Goal: Transaction & Acquisition: Subscribe to service/newsletter

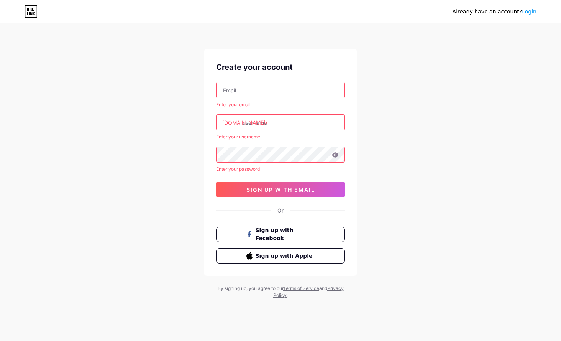
click at [282, 86] on input "text" at bounding box center [281, 89] width 128 height 15
type input "[EMAIL_ADDRESS][DOMAIN_NAME]"
click at [270, 124] on input "text" at bounding box center [281, 122] width 128 height 15
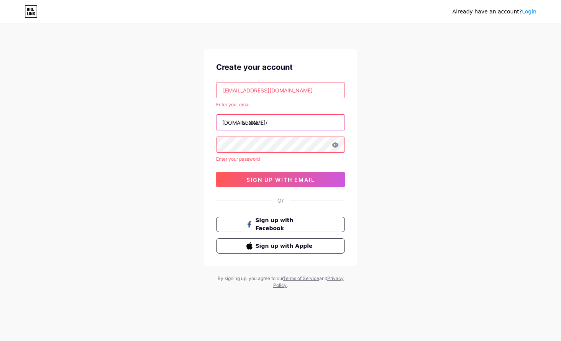
type input "scatter"
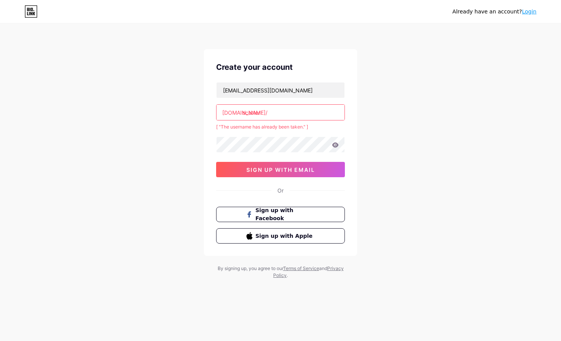
click at [299, 116] on input "scatter" at bounding box center [281, 112] width 128 height 15
click at [267, 135] on div "[EMAIL_ADDRESS][DOMAIN_NAME] [DOMAIN_NAME]/ rokokbet_scatter_hitam [ "The usern…" at bounding box center [280, 129] width 129 height 95
click at [307, 115] on input "rokokbet_scatter_hitam" at bounding box center [281, 112] width 128 height 15
type input "s"
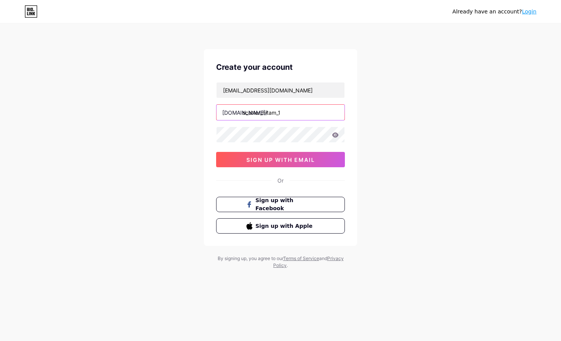
click at [297, 116] on input "scatter_hitam_1" at bounding box center [281, 112] width 128 height 15
type input "scatter_hitam_"
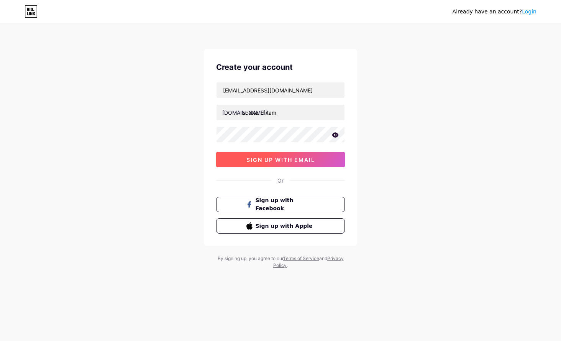
click at [307, 164] on button "sign up with email" at bounding box center [280, 159] width 129 height 15
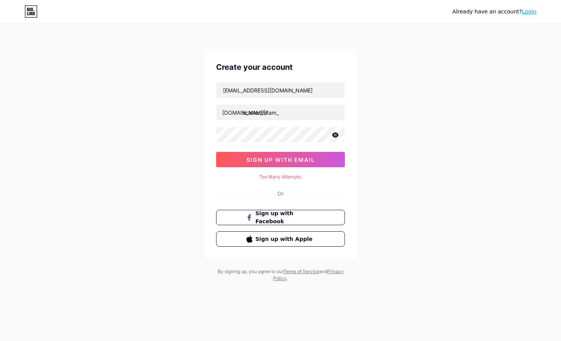
click at [335, 134] on icon at bounding box center [335, 134] width 7 height 5
click at [288, 155] on button "sign up with email" at bounding box center [280, 159] width 129 height 15
click at [333, 138] on icon at bounding box center [335, 135] width 8 height 8
click at [319, 157] on button "sign up with email" at bounding box center [280, 159] width 129 height 15
click at [220, 145] on div "[EMAIL_ADDRESS][DOMAIN_NAME] [DOMAIN_NAME]/ scatter_hitam_ 0cAFcWeA5jMaumQYFeJL…" at bounding box center [280, 124] width 129 height 85
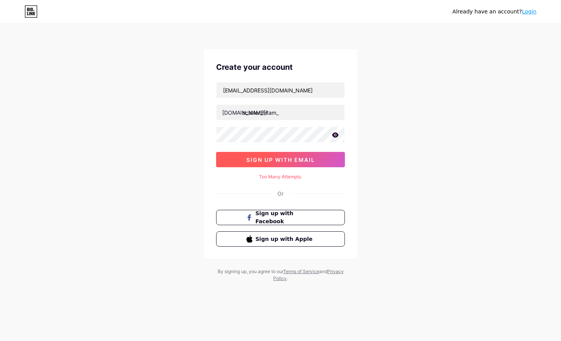
click at [271, 163] on button "sign up with email" at bounding box center [280, 159] width 129 height 15
click at [267, 177] on div "Too Many Attempts." at bounding box center [280, 176] width 129 height 7
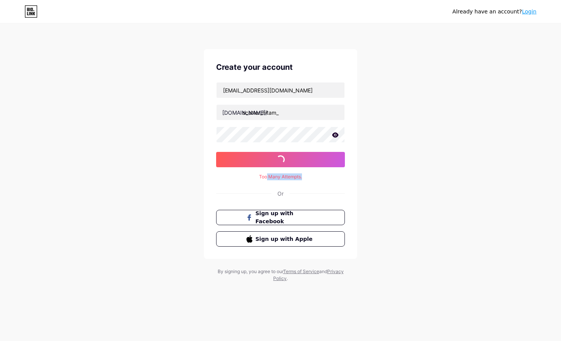
drag, startPoint x: 267, startPoint y: 177, endPoint x: 343, endPoint y: 175, distance: 76.3
click at [343, 175] on div "Too Many Attempts." at bounding box center [280, 176] width 129 height 7
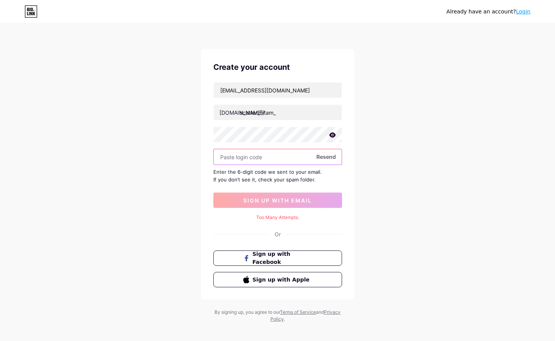
click at [259, 156] on input "text" at bounding box center [278, 156] width 128 height 15
paste input "585933"
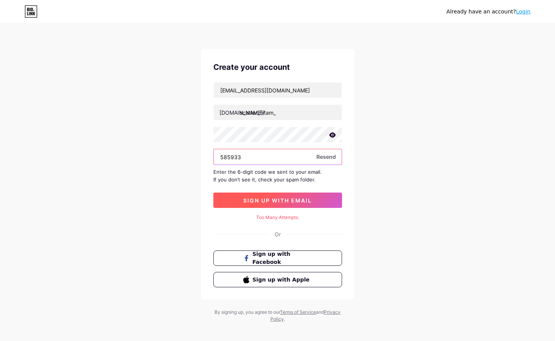
type input "585933"
click at [317, 197] on button "sign up with email" at bounding box center [278, 199] width 129 height 15
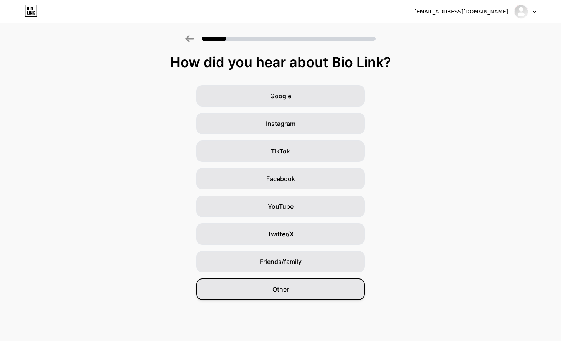
click at [307, 282] on div "Other" at bounding box center [280, 288] width 169 height 21
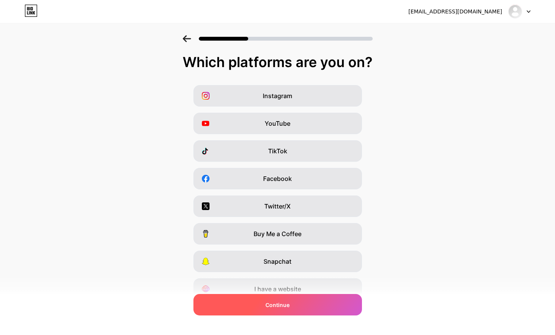
click at [292, 298] on div "Continue" at bounding box center [278, 304] width 169 height 21
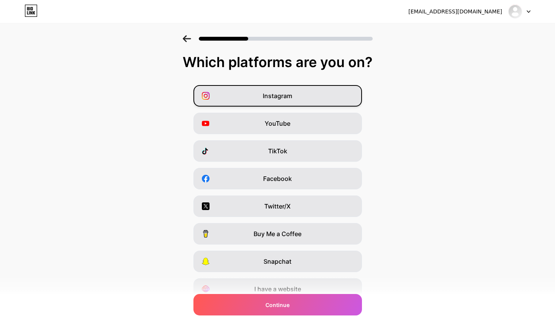
click at [266, 99] on span "Instagram" at bounding box center [278, 95] width 30 height 9
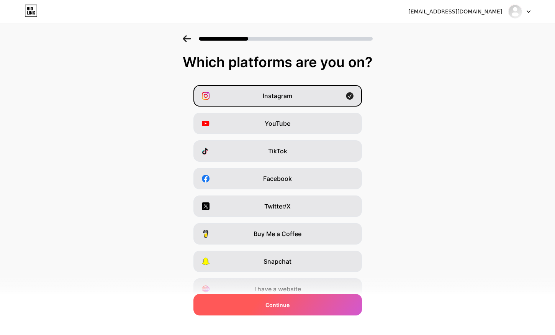
click at [290, 309] on div "Continue" at bounding box center [278, 304] width 169 height 21
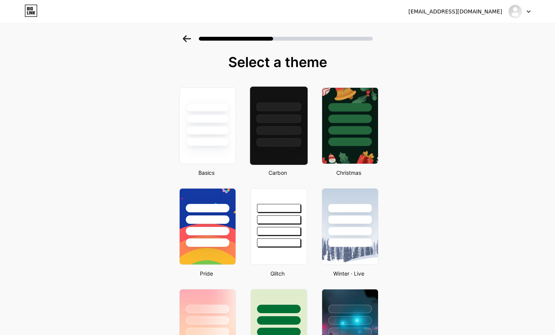
click at [292, 113] on div at bounding box center [278, 117] width 57 height 60
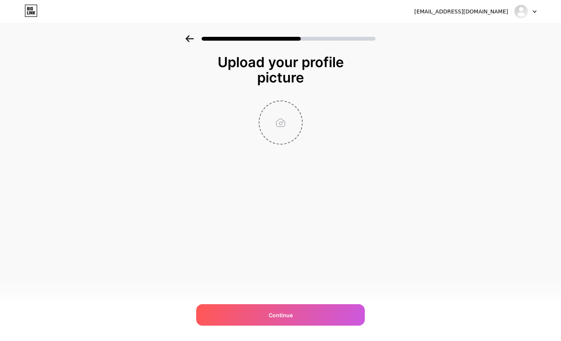
click at [267, 104] on input "file" at bounding box center [280, 122] width 43 height 43
type input "C:\fakepath\e191a94c-d4a7-4d1f-aa85-375c54a9454e.jpg"
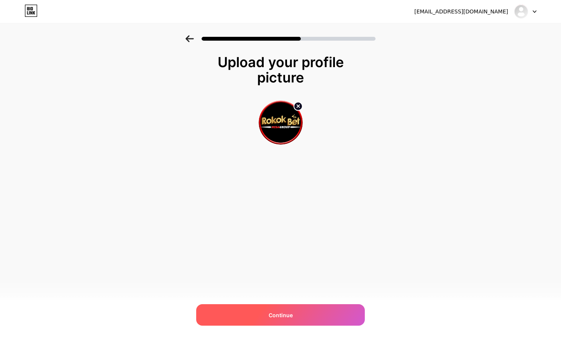
click at [333, 310] on div "Continue" at bounding box center [280, 314] width 169 height 21
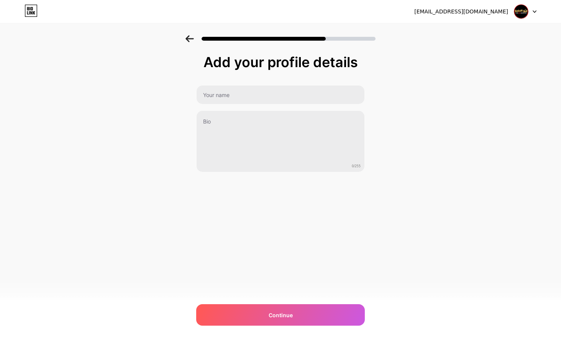
click at [267, 109] on div "0/255" at bounding box center [280, 128] width 169 height 87
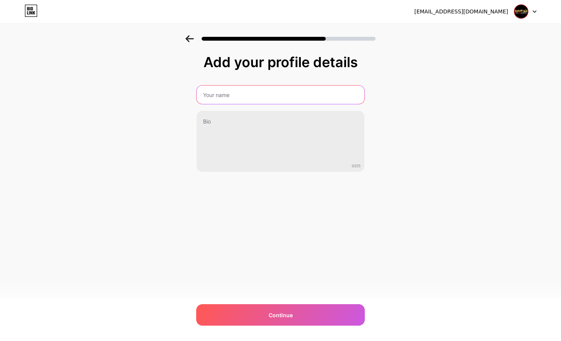
click at [268, 100] on input "text" at bounding box center [281, 94] width 168 height 18
type input "scatter hitam"
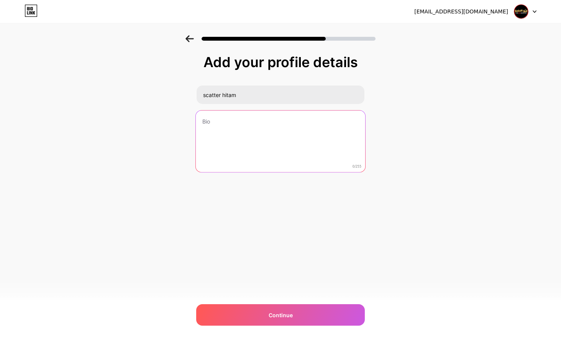
click at [235, 122] on textarea at bounding box center [280, 141] width 169 height 62
paste textarea "Silahkan Main Di Situs Toto Rokokbet Terbesar 2025"
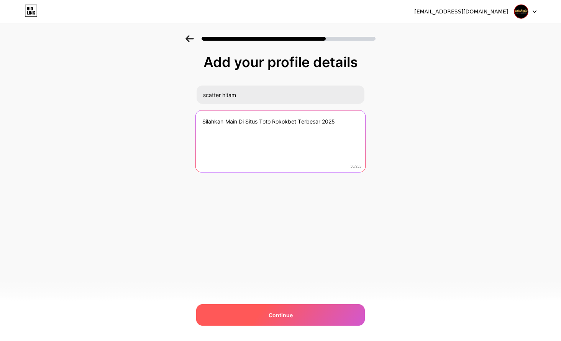
type textarea "Silahkan Main Di Situs Toto Rokokbet Terbesar 2025"
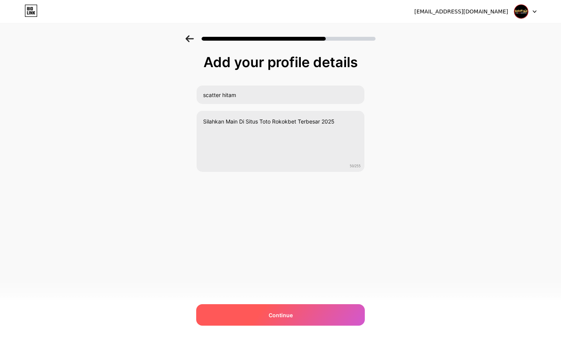
click at [301, 312] on div "Continue" at bounding box center [280, 314] width 169 height 21
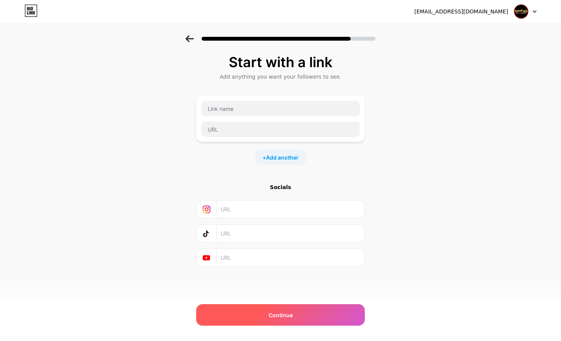
click at [307, 317] on div "Continue" at bounding box center [280, 314] width 169 height 21
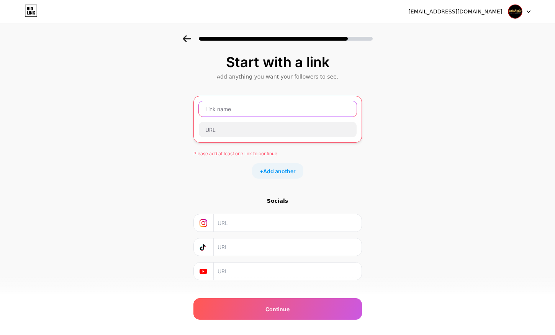
click at [253, 113] on input "text" at bounding box center [278, 108] width 158 height 15
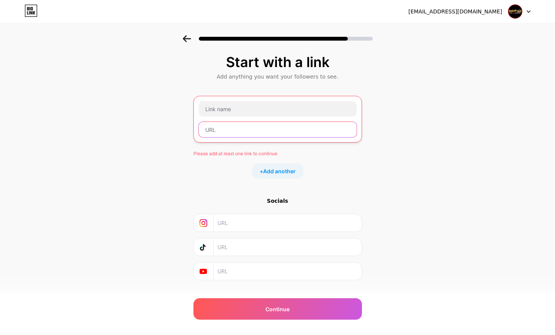
click at [254, 132] on input "text" at bounding box center [278, 129] width 158 height 15
paste input "[URL][DOMAIN_NAME]"
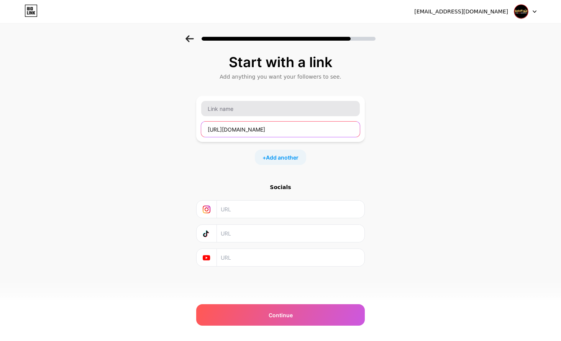
type input "[URL][DOMAIN_NAME]"
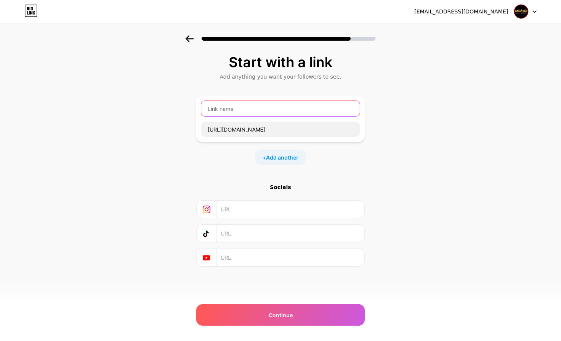
click at [255, 111] on input "text" at bounding box center [280, 108] width 159 height 15
type input "S"
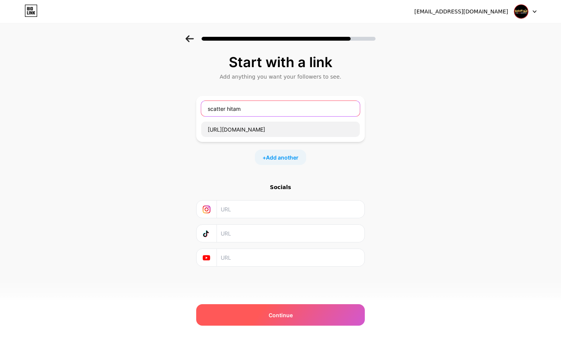
type input "scatter hitam"
click at [353, 306] on div "Continue" at bounding box center [280, 314] width 169 height 21
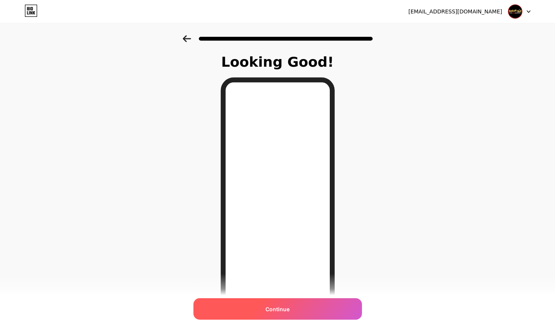
click at [290, 310] on span "Continue" at bounding box center [278, 309] width 24 height 8
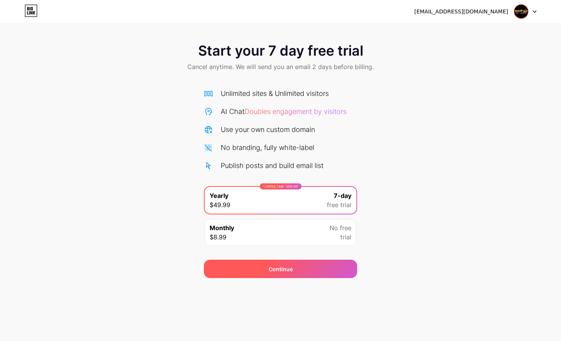
click at [289, 268] on div "Continue" at bounding box center [281, 269] width 24 height 8
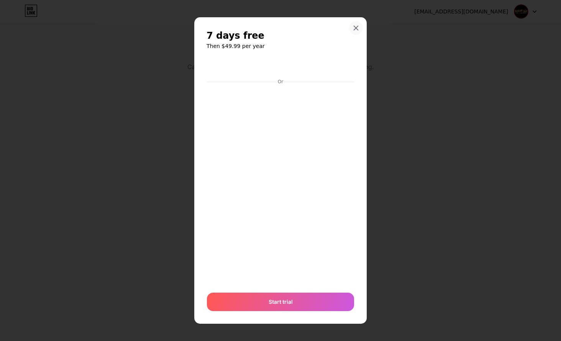
click at [358, 26] on icon at bounding box center [356, 28] width 4 height 4
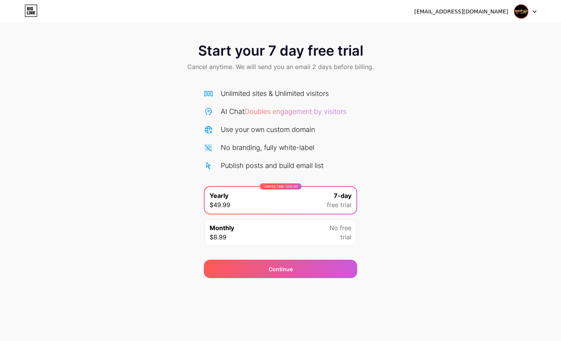
click at [521, 13] on img at bounding box center [521, 11] width 15 height 15
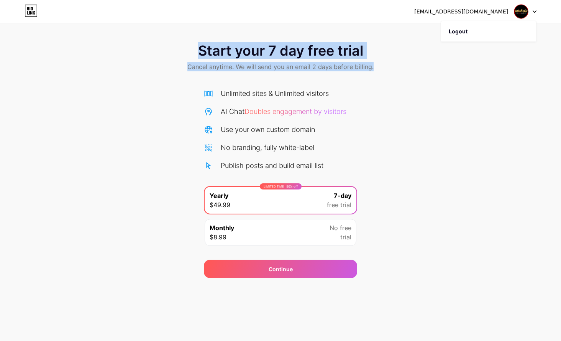
drag, startPoint x: 473, startPoint y: 30, endPoint x: 377, endPoint y: 135, distance: 141.9
click at [383, 122] on div "[EMAIL_ADDRESS][DOMAIN_NAME] Logout Link Copied Start your 7 day free trial Can…" at bounding box center [280, 139] width 561 height 278
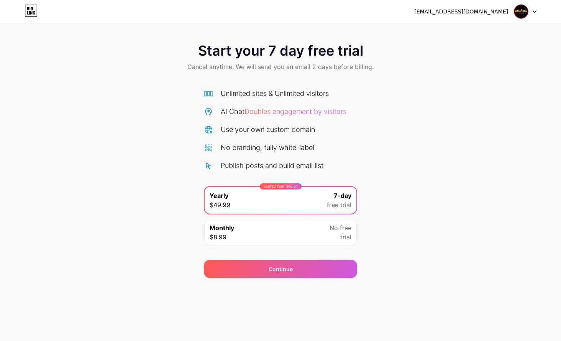
click at [174, 199] on div "Start your 7 day free trial Cancel anytime. We will send you an email 2 days be…" at bounding box center [280, 156] width 561 height 243
drag, startPoint x: 34, startPoint y: 13, endPoint x: 38, endPoint y: 14, distance: 3.9
click at [34, 13] on icon at bounding box center [31, 11] width 13 height 12
click at [445, 118] on div "Start your 7 day free trial Cancel anytime. We will send you an email 2 days be…" at bounding box center [280, 156] width 561 height 243
